Goal: Find specific page/section: Find specific page/section

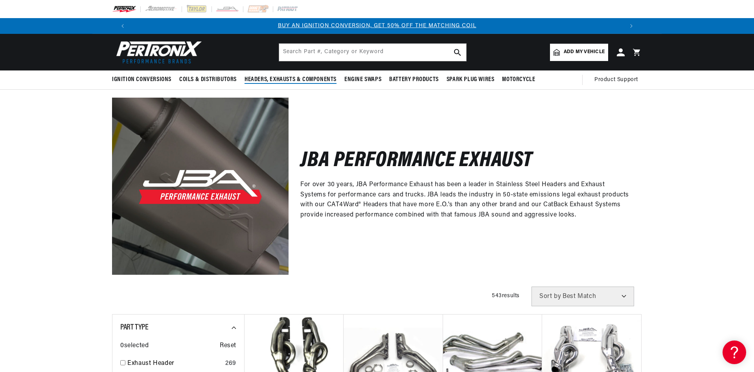
click at [267, 78] on span "Headers, Exhausts & Components" at bounding box center [291, 80] width 92 height 8
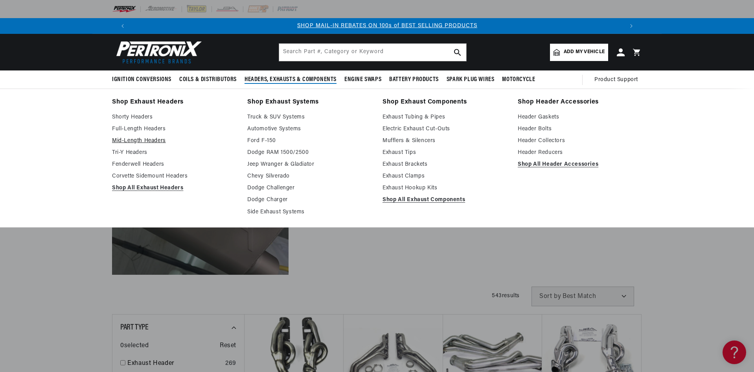
scroll to position [0, 491]
click at [152, 137] on link "Mid-Length Headers" at bounding box center [174, 140] width 124 height 9
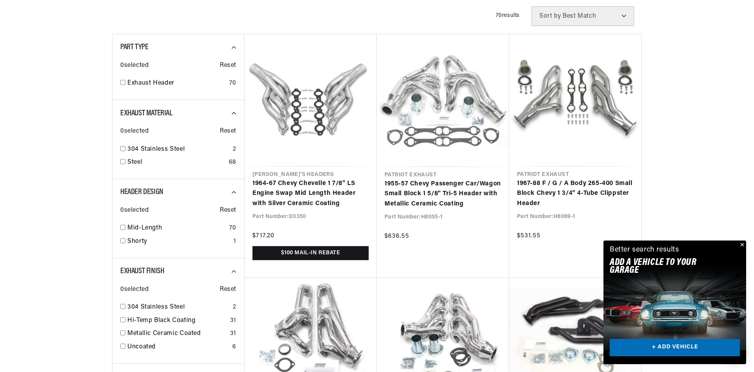
scroll to position [275, 0]
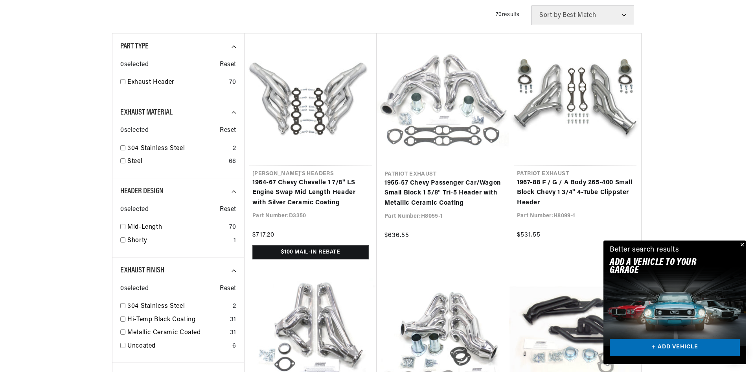
click at [744, 242] on button "Close" at bounding box center [741, 244] width 9 height 9
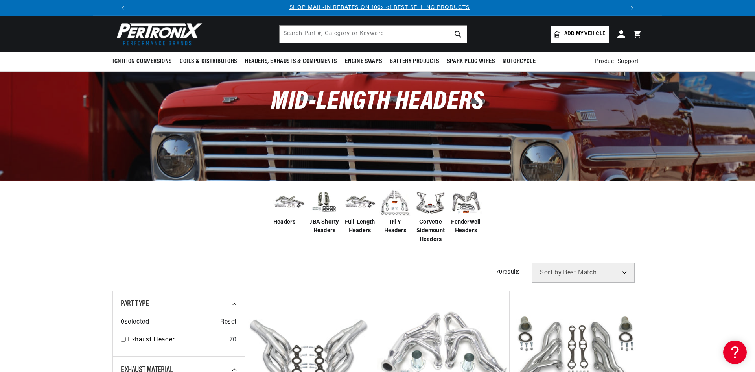
scroll to position [0, 0]
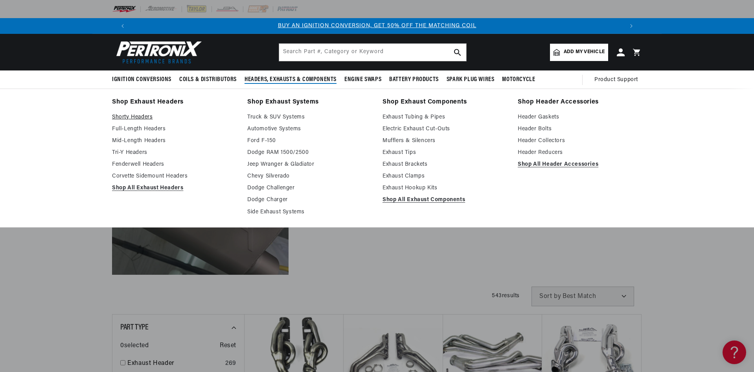
click at [128, 115] on link "Shorty Headers" at bounding box center [174, 116] width 124 height 9
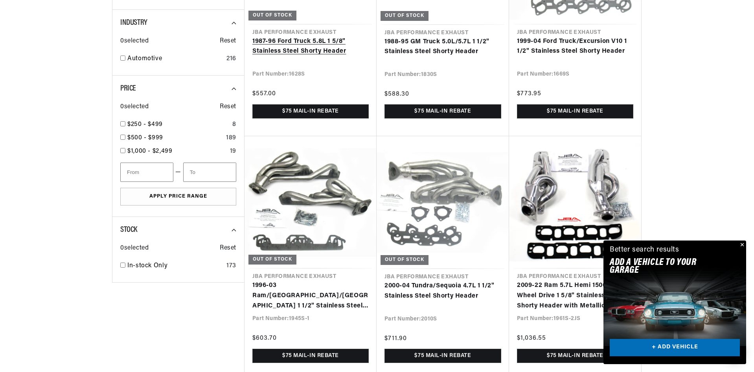
scroll to position [0, 982]
